Goal: Information Seeking & Learning: Find contact information

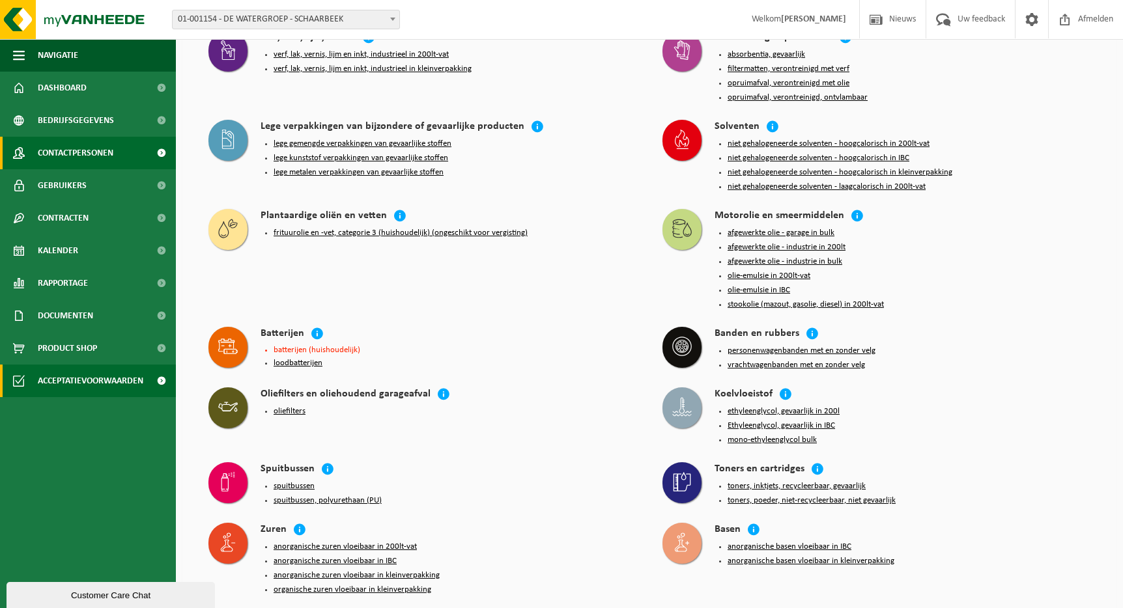
click at [104, 157] on span "Contactpersonen" at bounding box center [76, 153] width 76 height 33
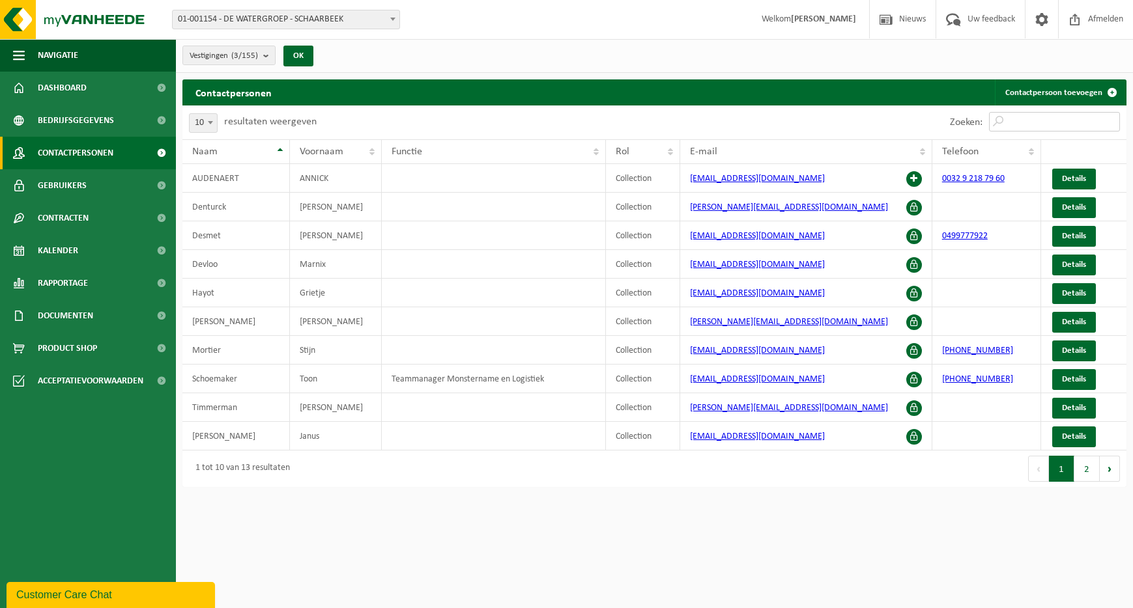
click at [1022, 119] on input "Zoeken:" at bounding box center [1054, 122] width 131 height 20
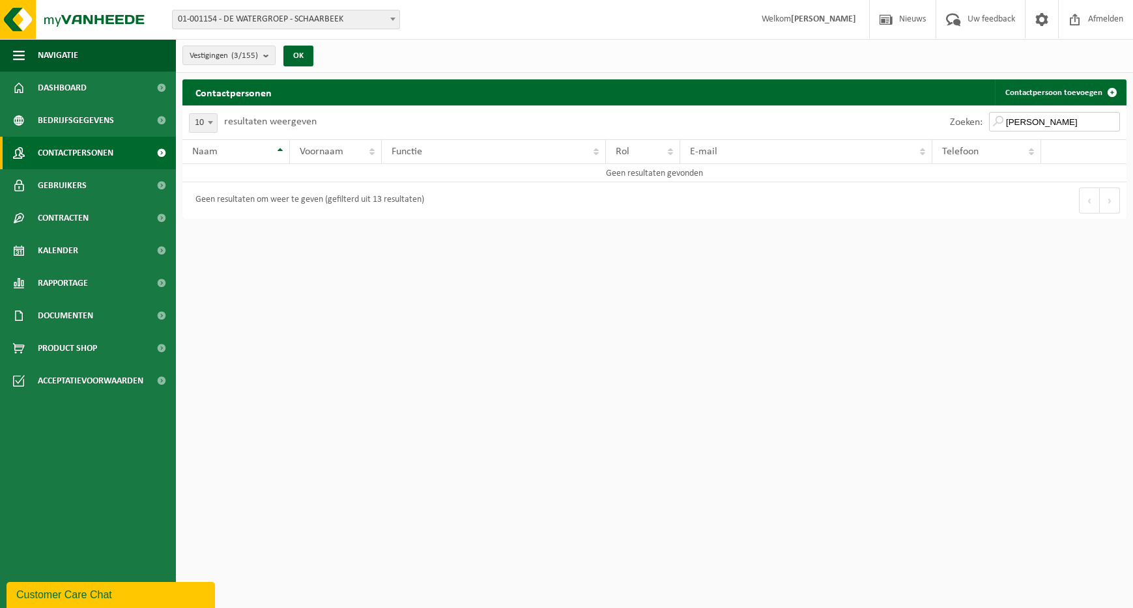
click at [1013, 130] on input "[PERSON_NAME]" at bounding box center [1054, 122] width 131 height 20
type input "a"
click at [1019, 124] on input "bart" at bounding box center [1054, 122] width 131 height 20
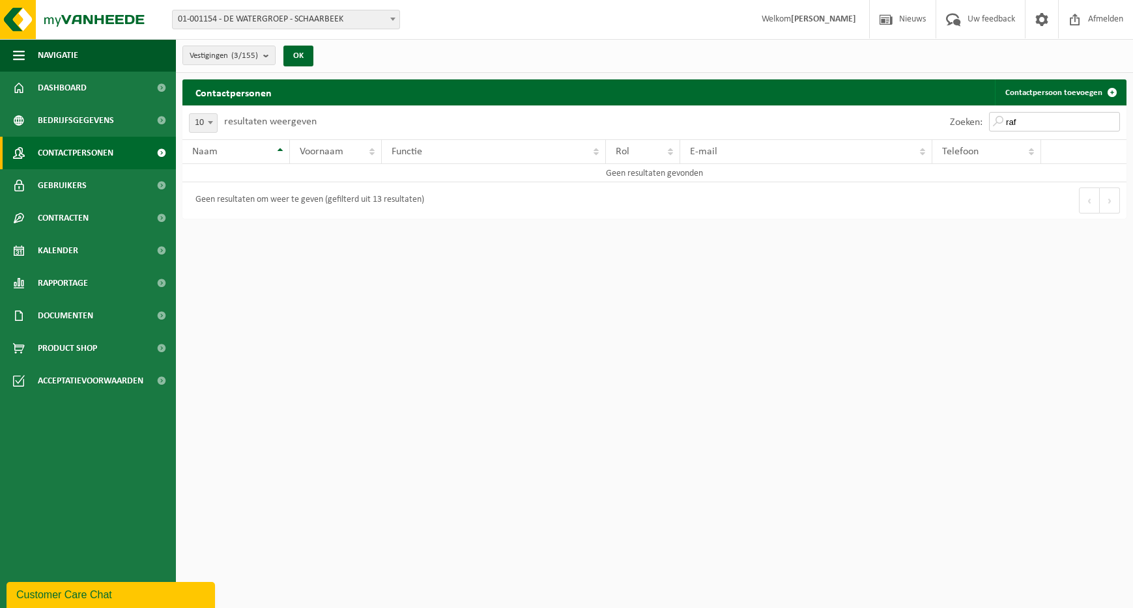
click at [1021, 120] on input "raf" at bounding box center [1054, 122] width 131 height 20
type input "v"
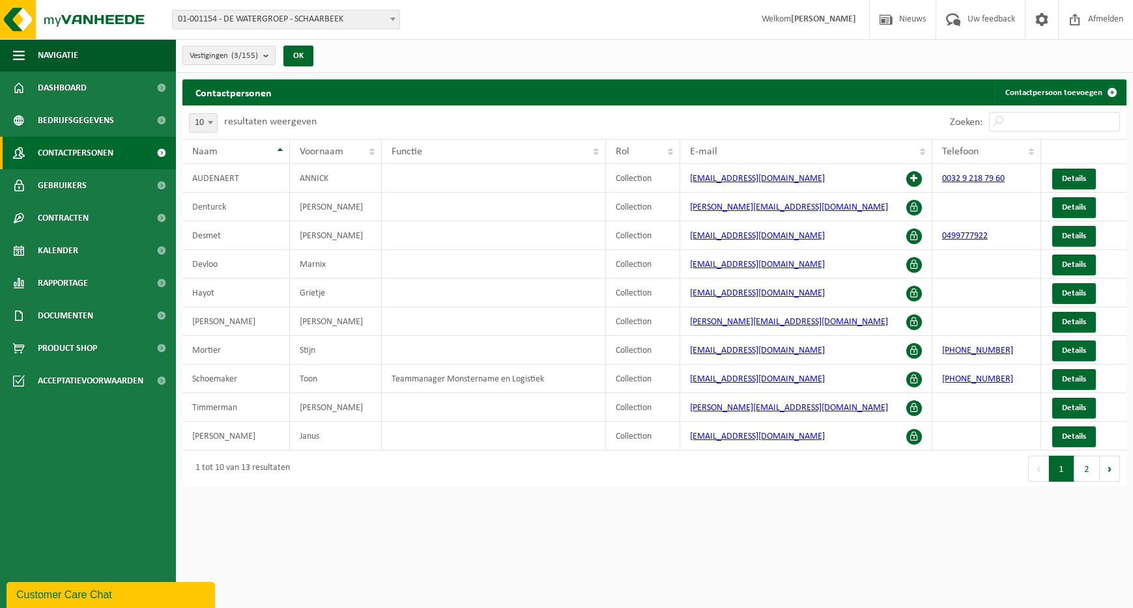
click at [208, 117] on span at bounding box center [210, 122] width 13 height 17
select select "100"
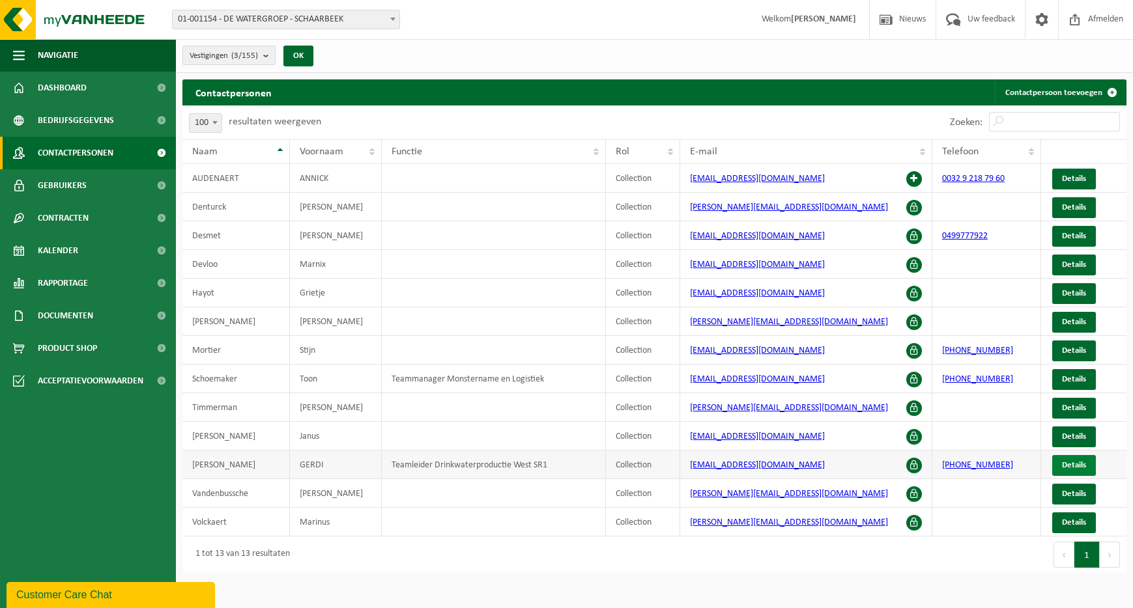
click at [1084, 470] on span "Details" at bounding box center [1074, 465] width 24 height 8
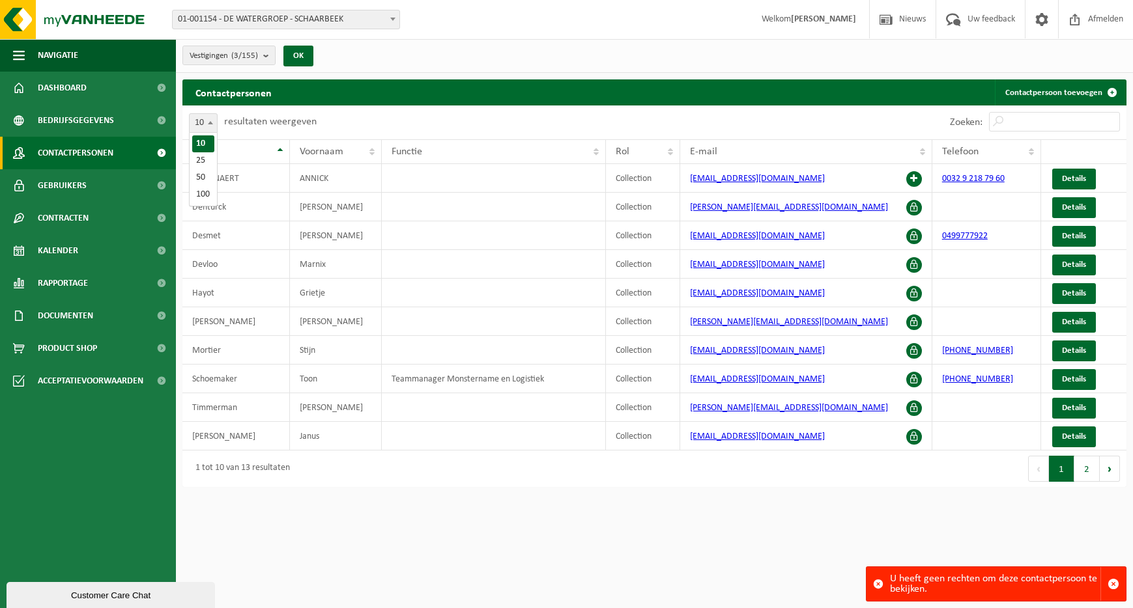
click at [202, 125] on span "10" at bounding box center [203, 123] width 27 height 18
select select "100"
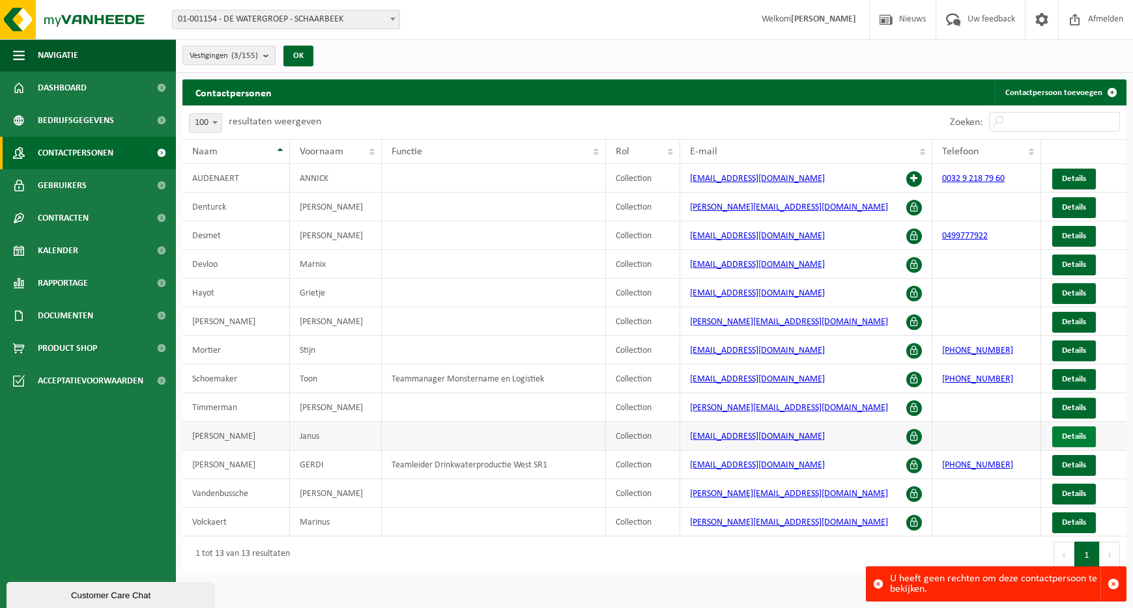
click at [1070, 437] on span "Details" at bounding box center [1074, 436] width 24 height 8
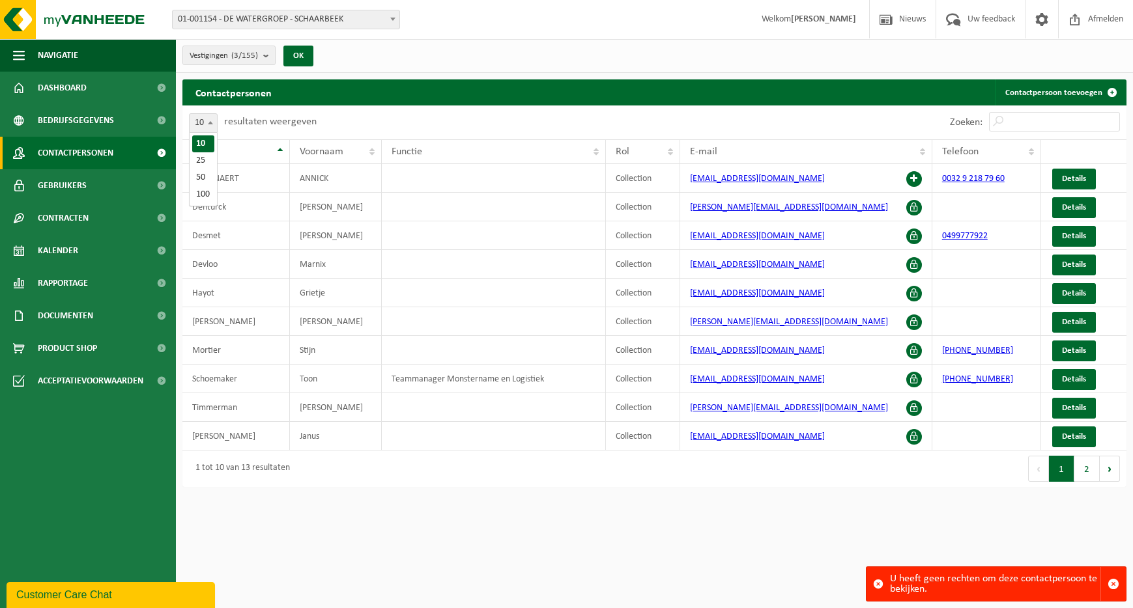
click at [206, 123] on span at bounding box center [210, 122] width 13 height 17
select select "100"
